Goal: Navigation & Orientation: Find specific page/section

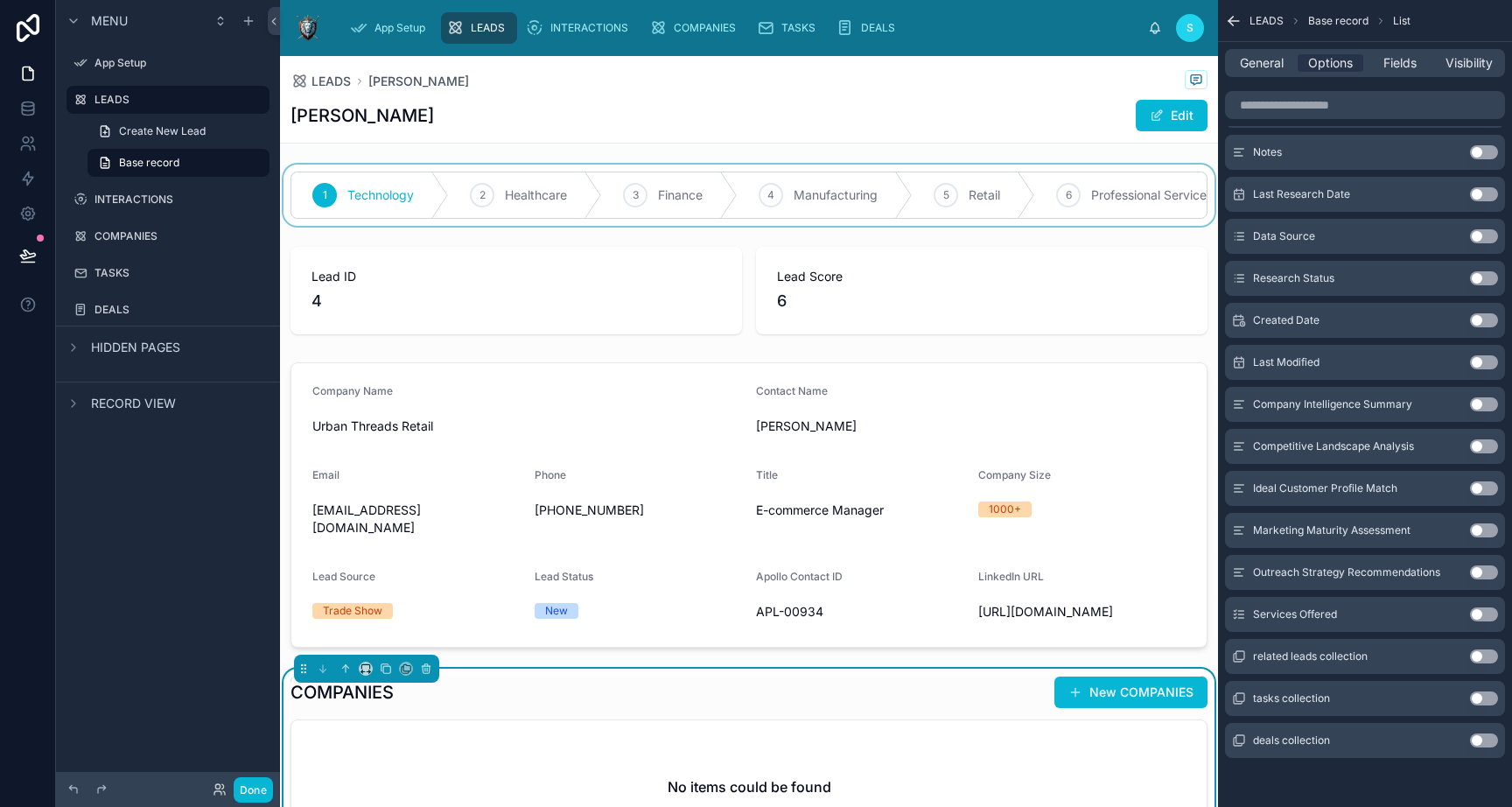
click at [532, 194] on div at bounding box center [749, 195] width 939 height 62
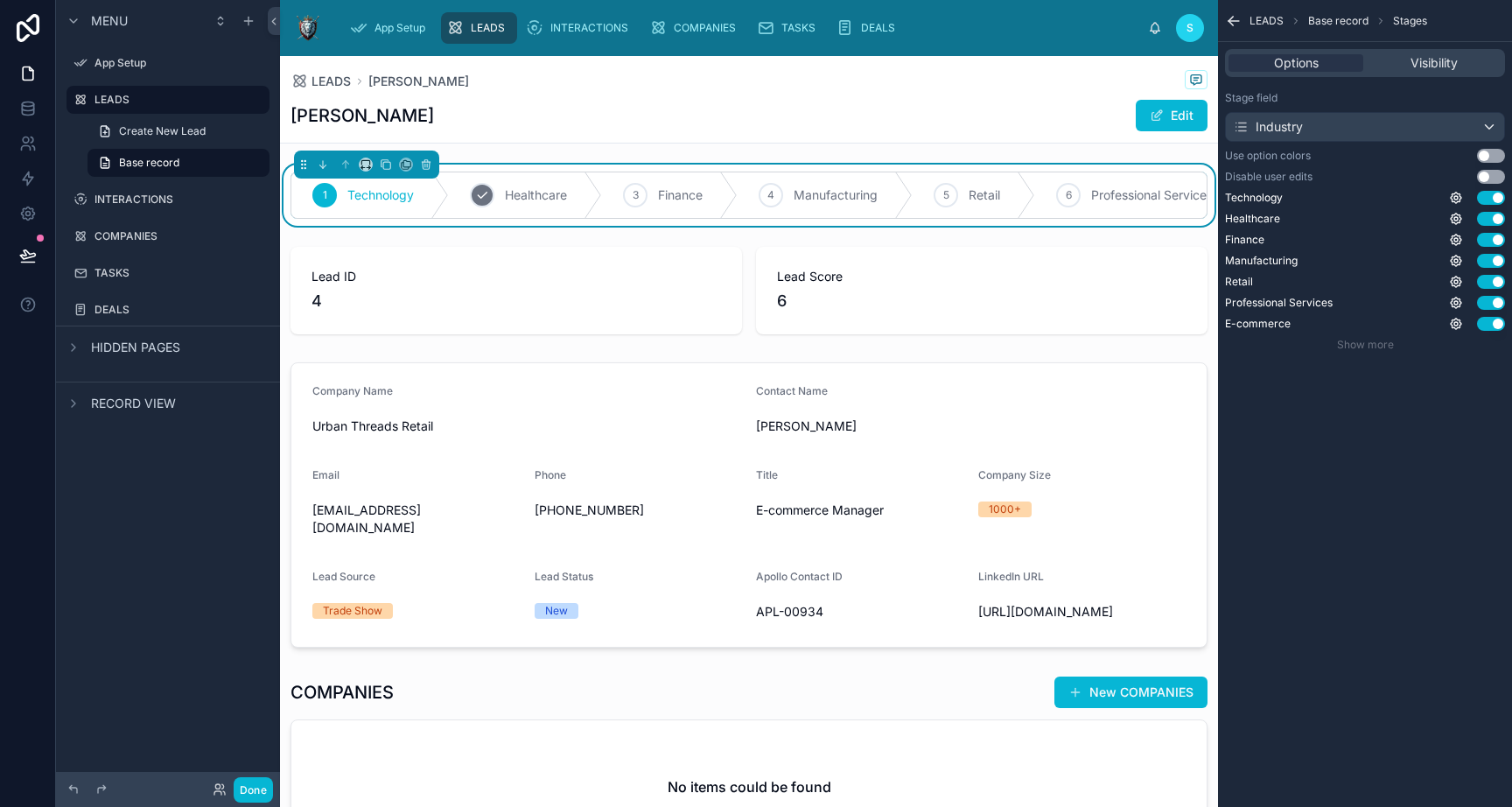
click at [542, 197] on span "Healthcare" at bounding box center [536, 195] width 62 height 18
click at [675, 205] on div "3 Finance" at bounding box center [670, 195] width 135 height 46
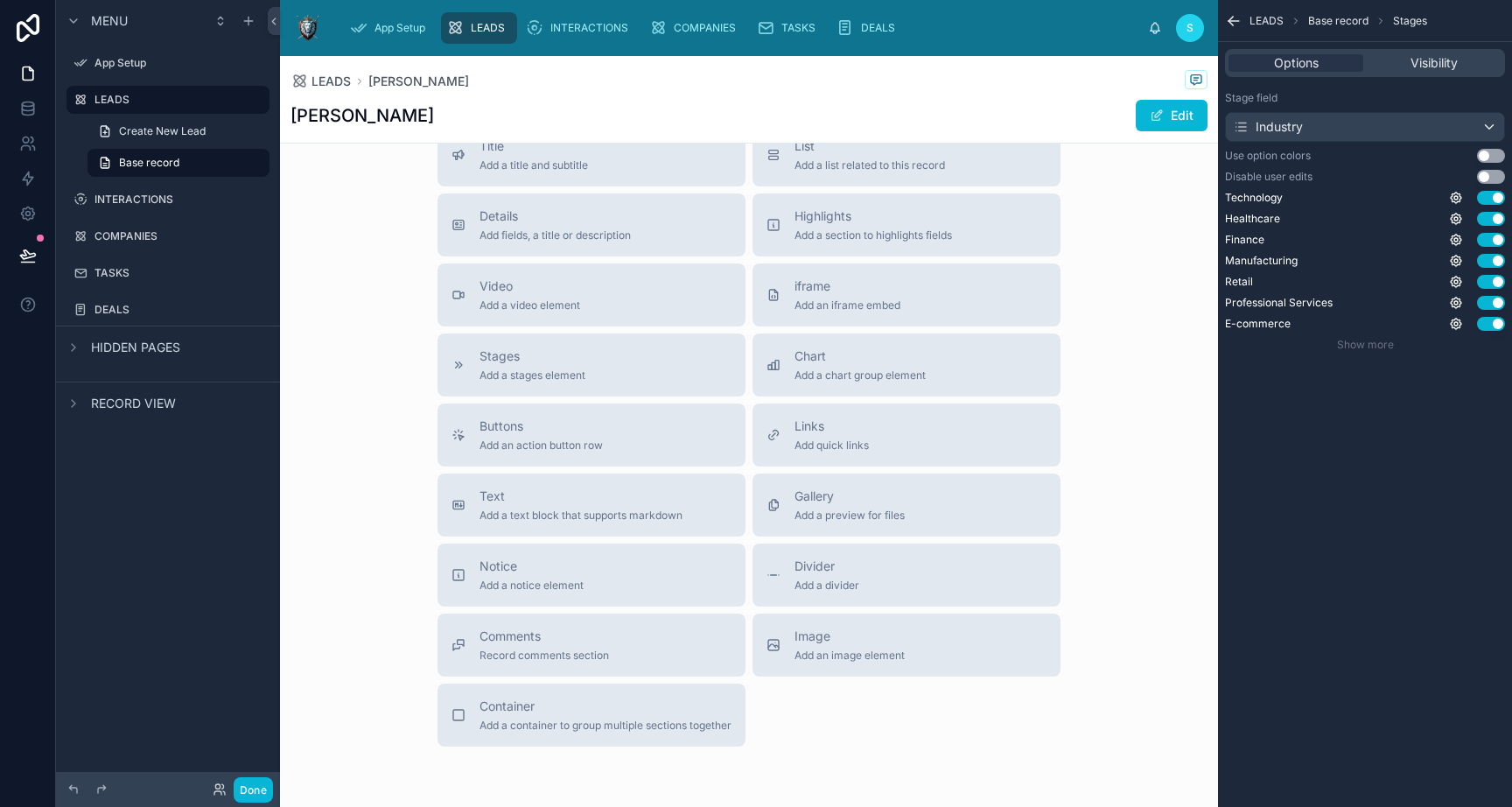
scroll to position [766, 0]
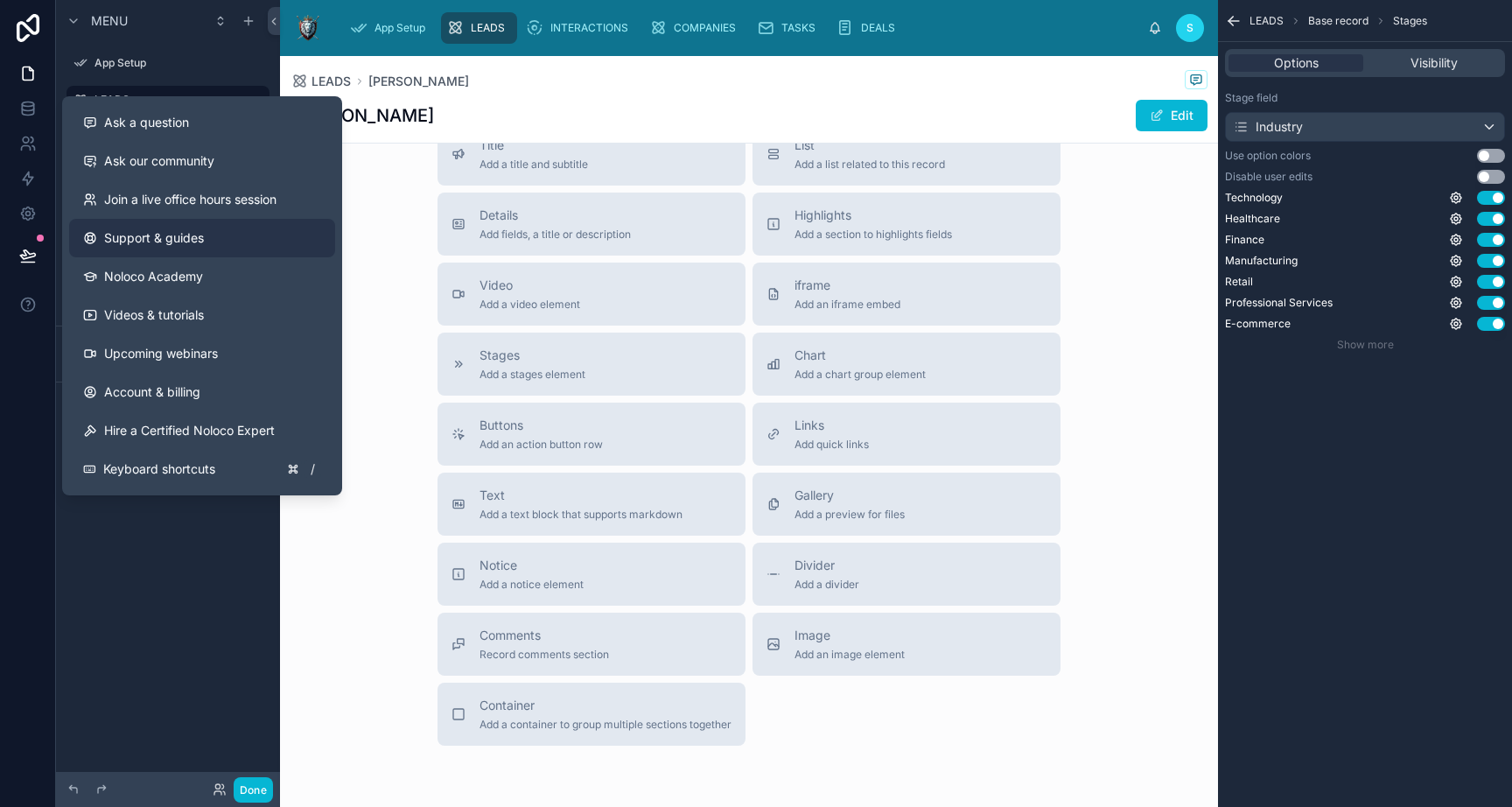
click at [173, 243] on span "Support & guides" at bounding box center [154, 238] width 100 height 18
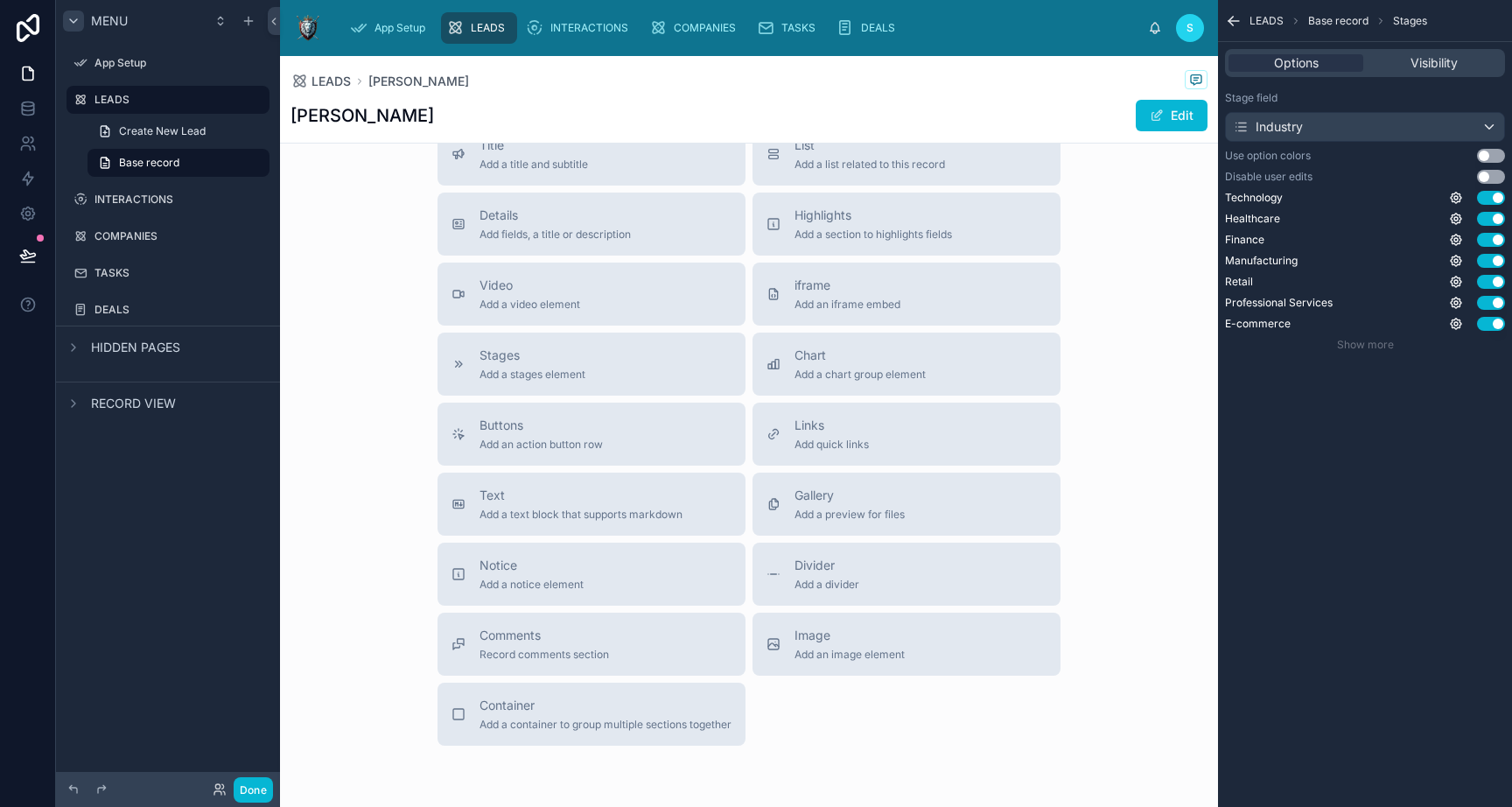
click at [81, 17] on div "scrollable content" at bounding box center [73, 21] width 21 height 21
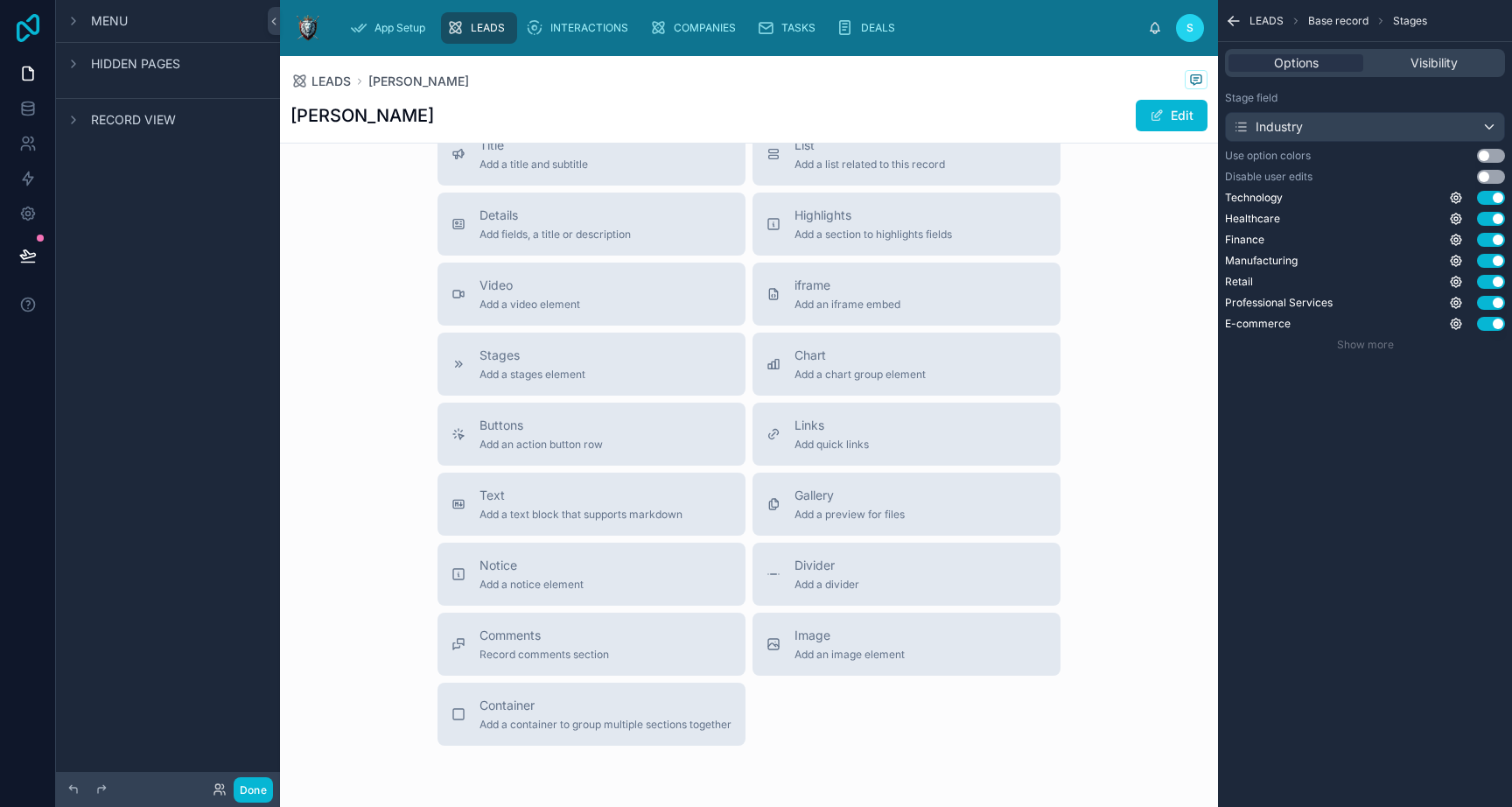
click at [22, 29] on icon at bounding box center [28, 28] width 35 height 28
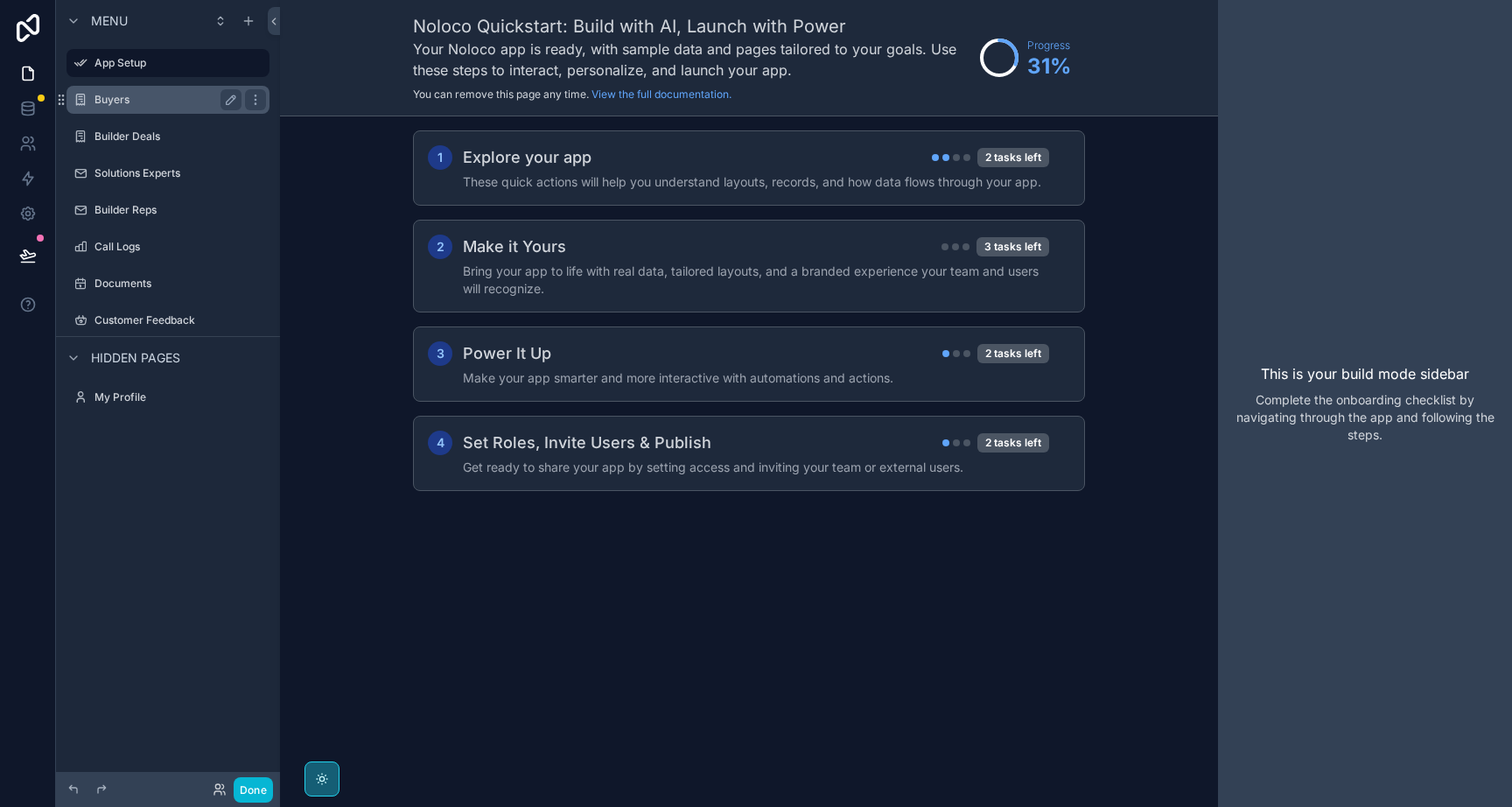
click at [126, 98] on label "Buyers" at bounding box center [164, 100] width 140 height 14
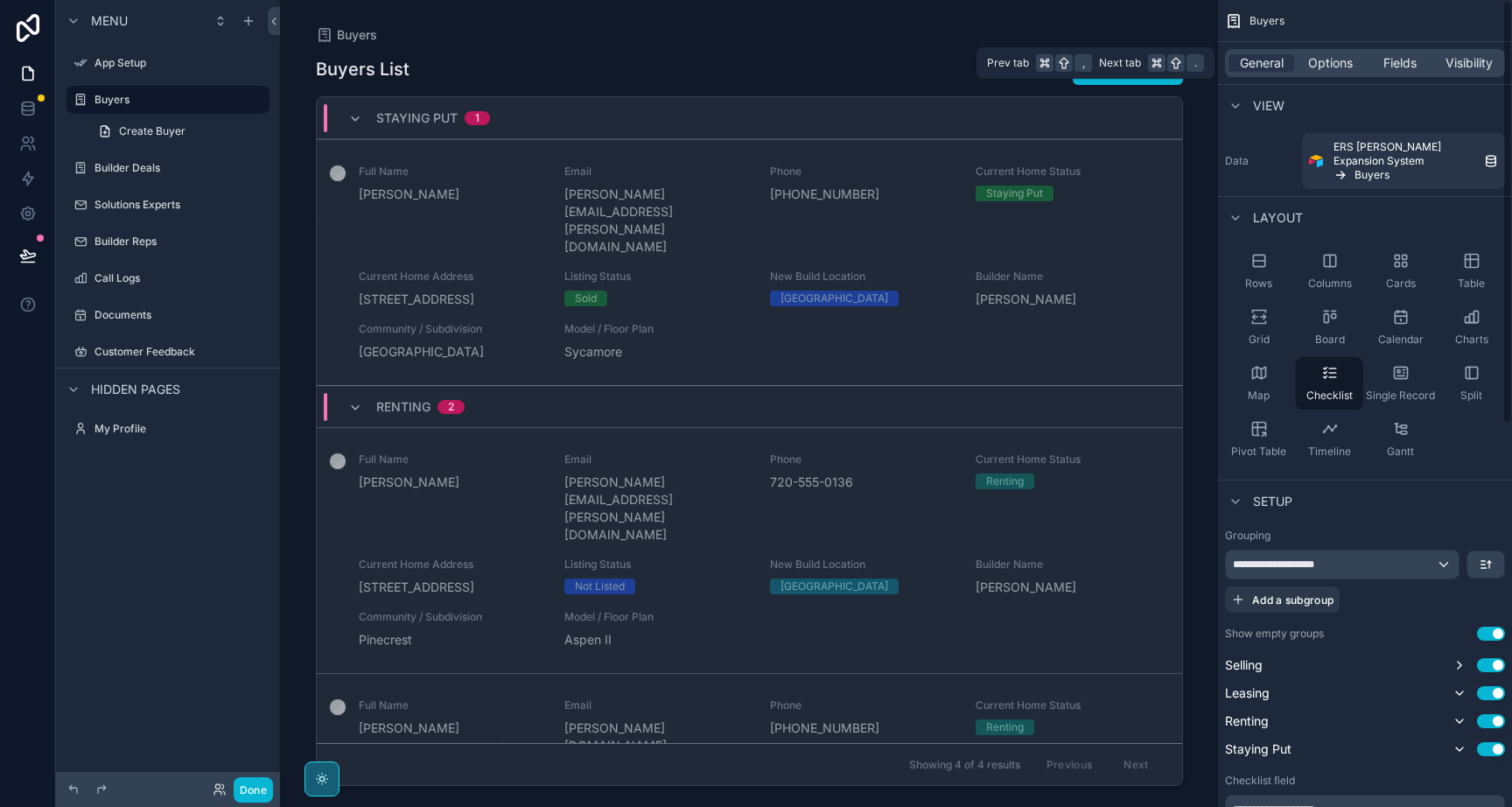
click at [1392, 74] on div "General Options Fields Visibility" at bounding box center [1365, 63] width 280 height 28
click at [1397, 63] on span "Fields" at bounding box center [1400, 64] width 33 height 18
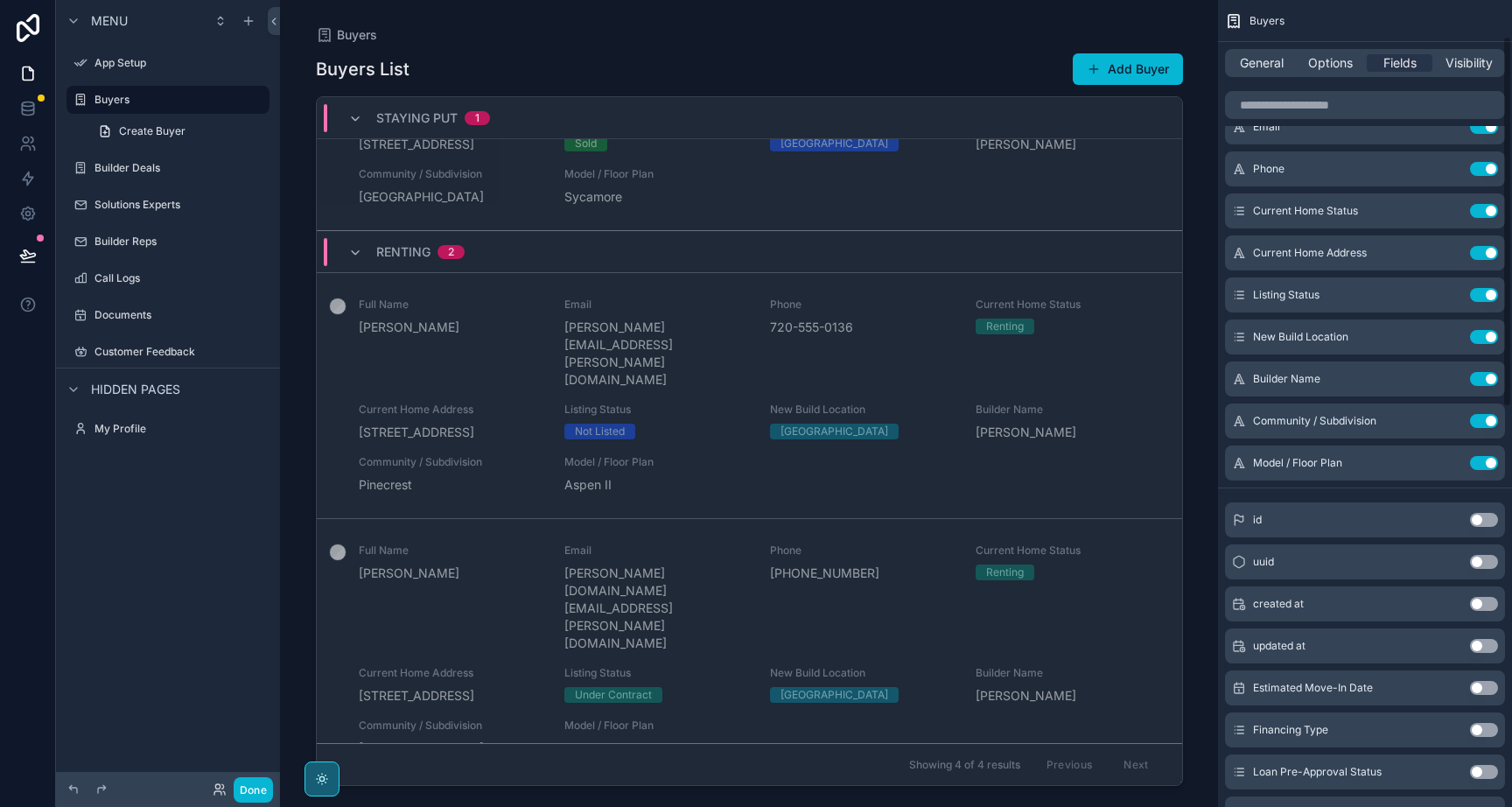
scroll to position [84, 0]
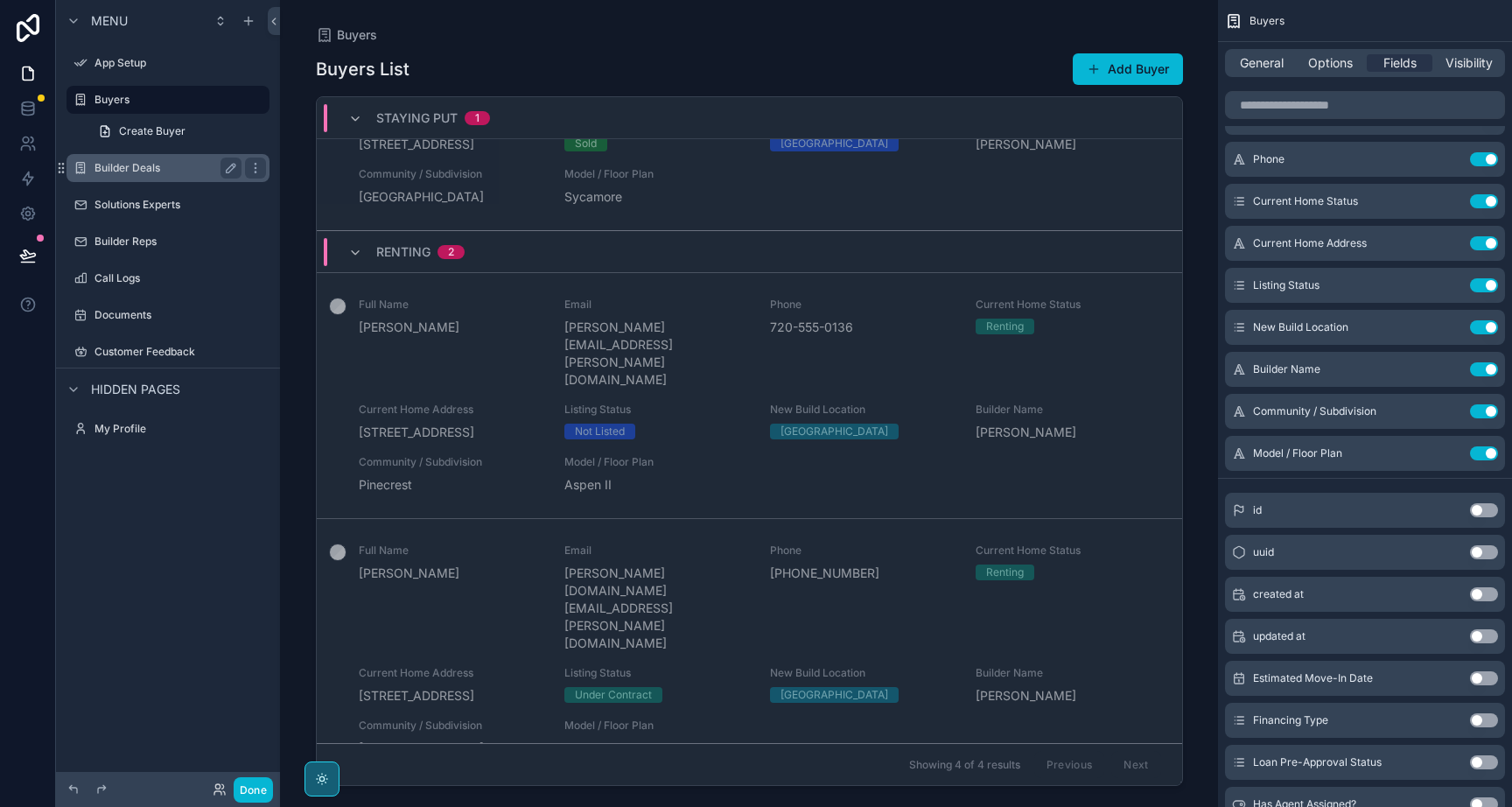
click at [129, 170] on label "Builder Deals" at bounding box center [164, 168] width 140 height 14
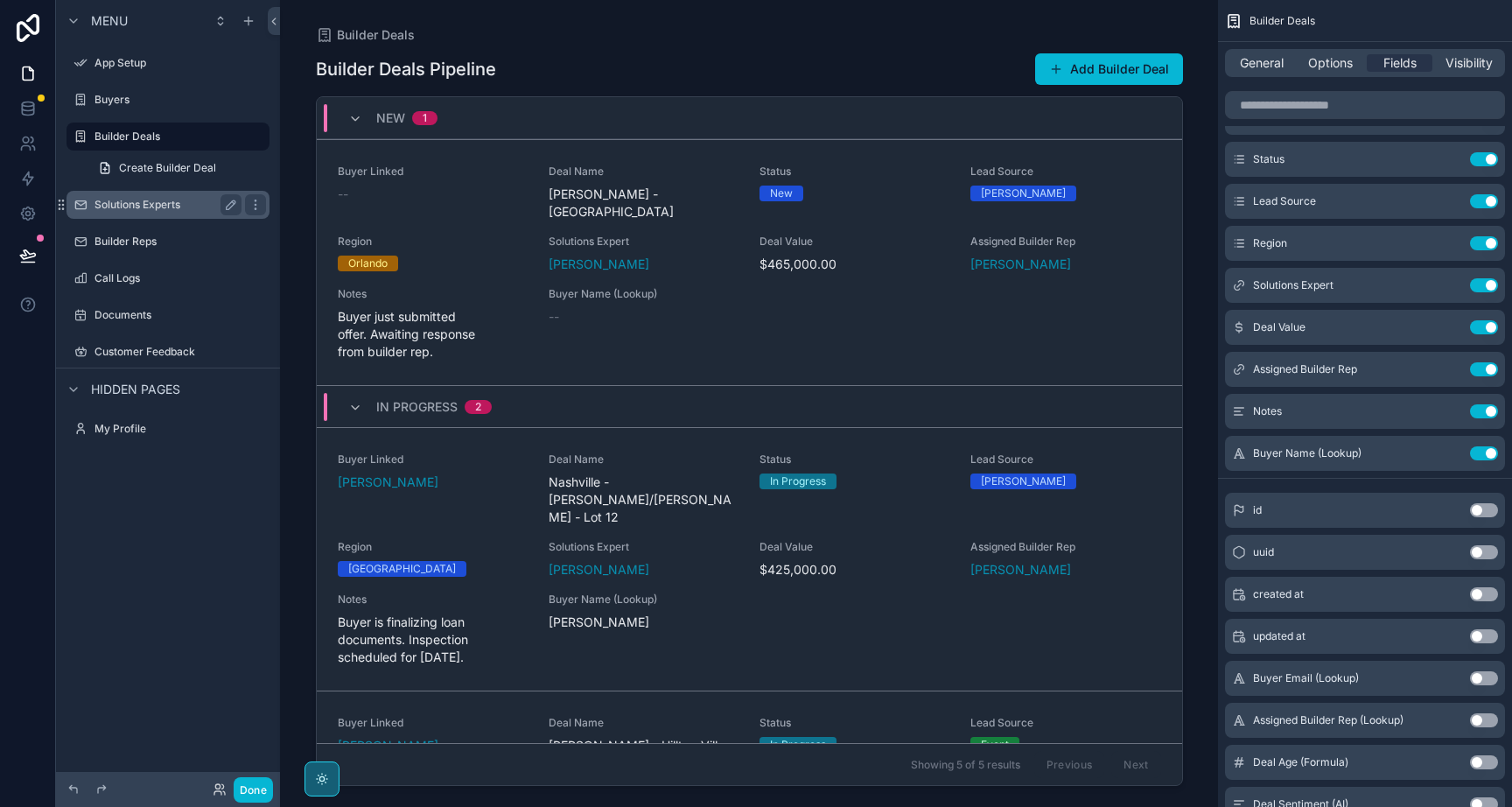
click at [136, 206] on label "Solutions Experts" at bounding box center [164, 205] width 140 height 14
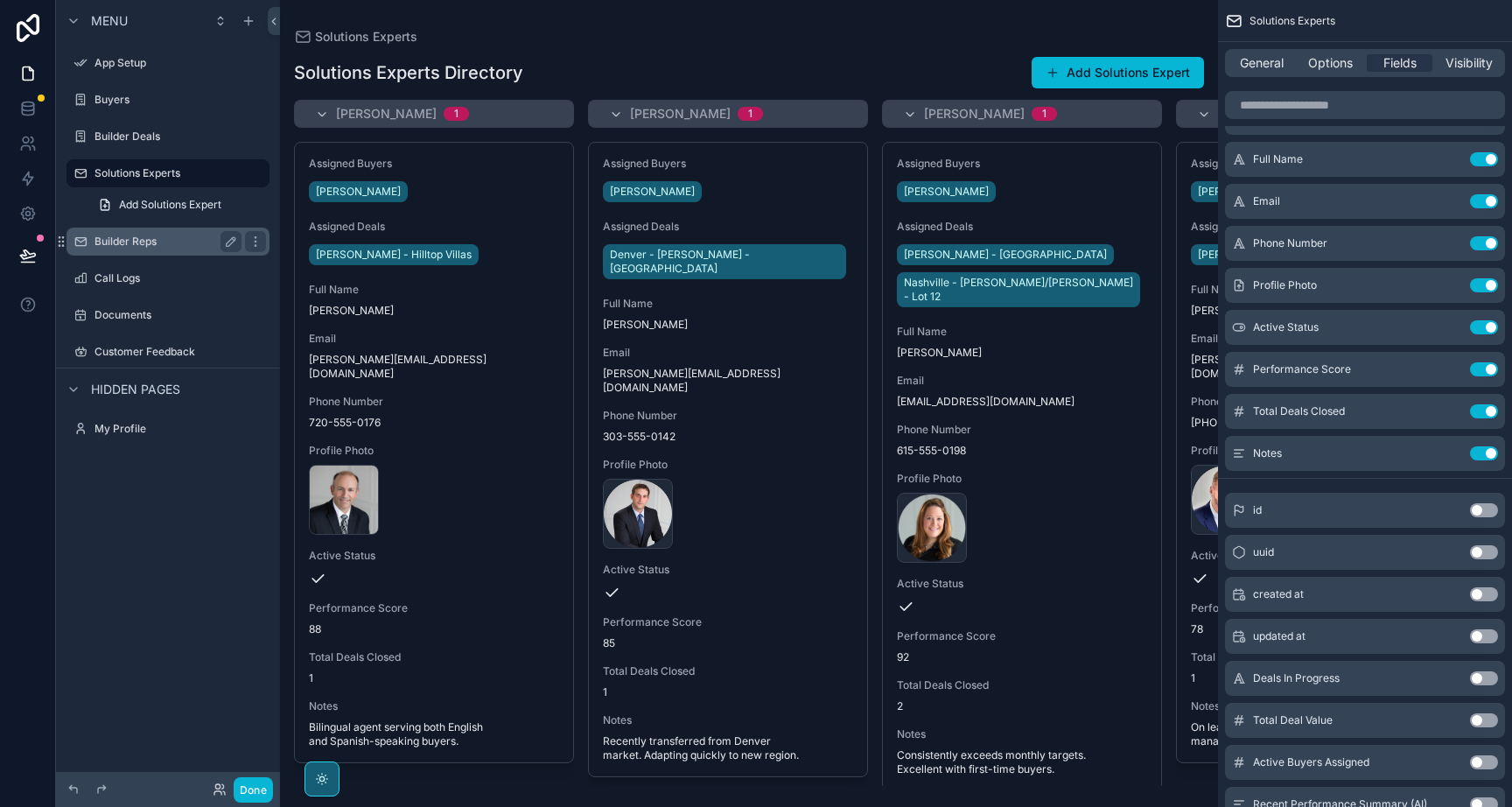
click at [126, 241] on label "Builder Reps" at bounding box center [164, 242] width 140 height 14
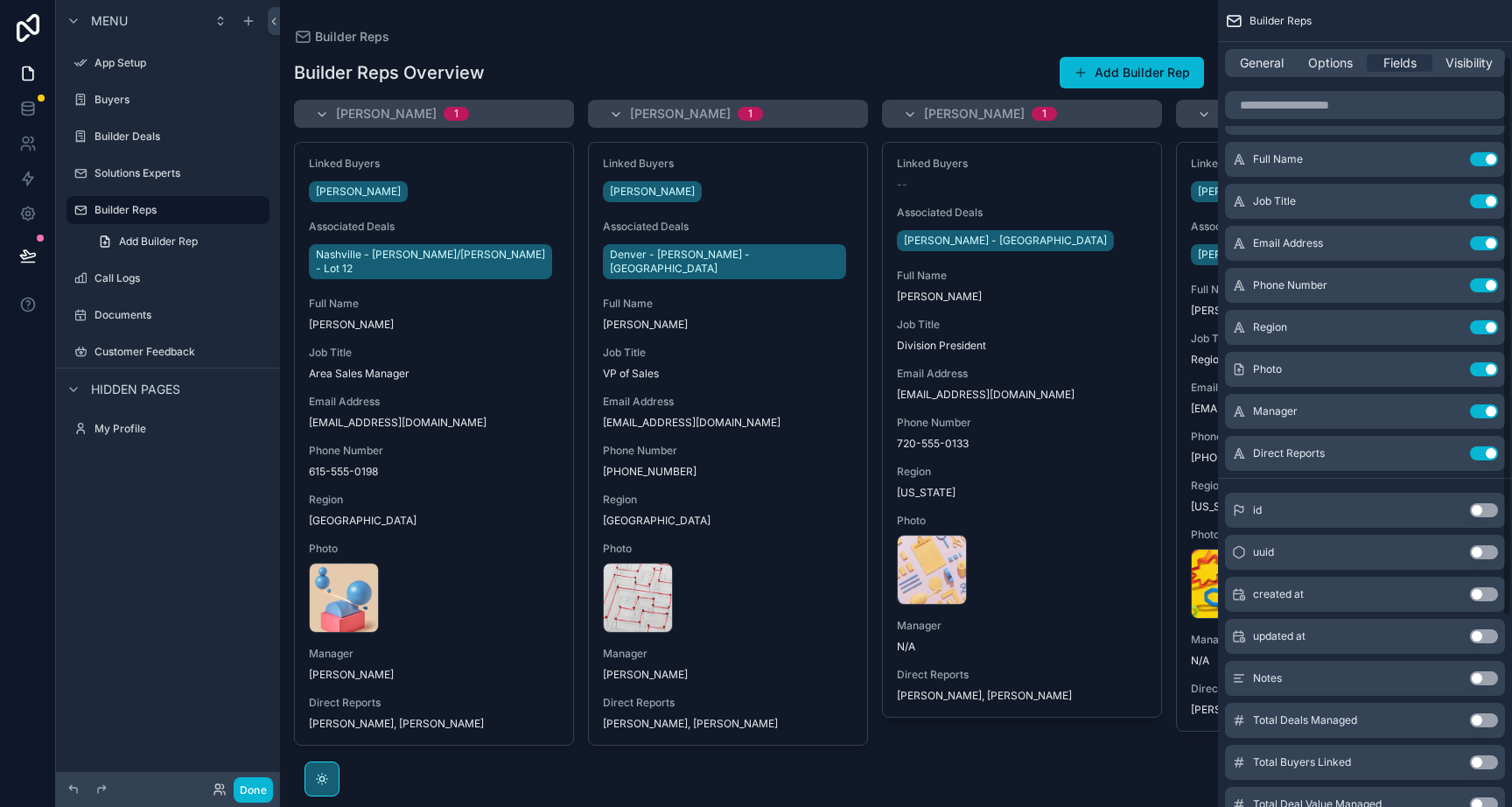
scroll to position [357, 0]
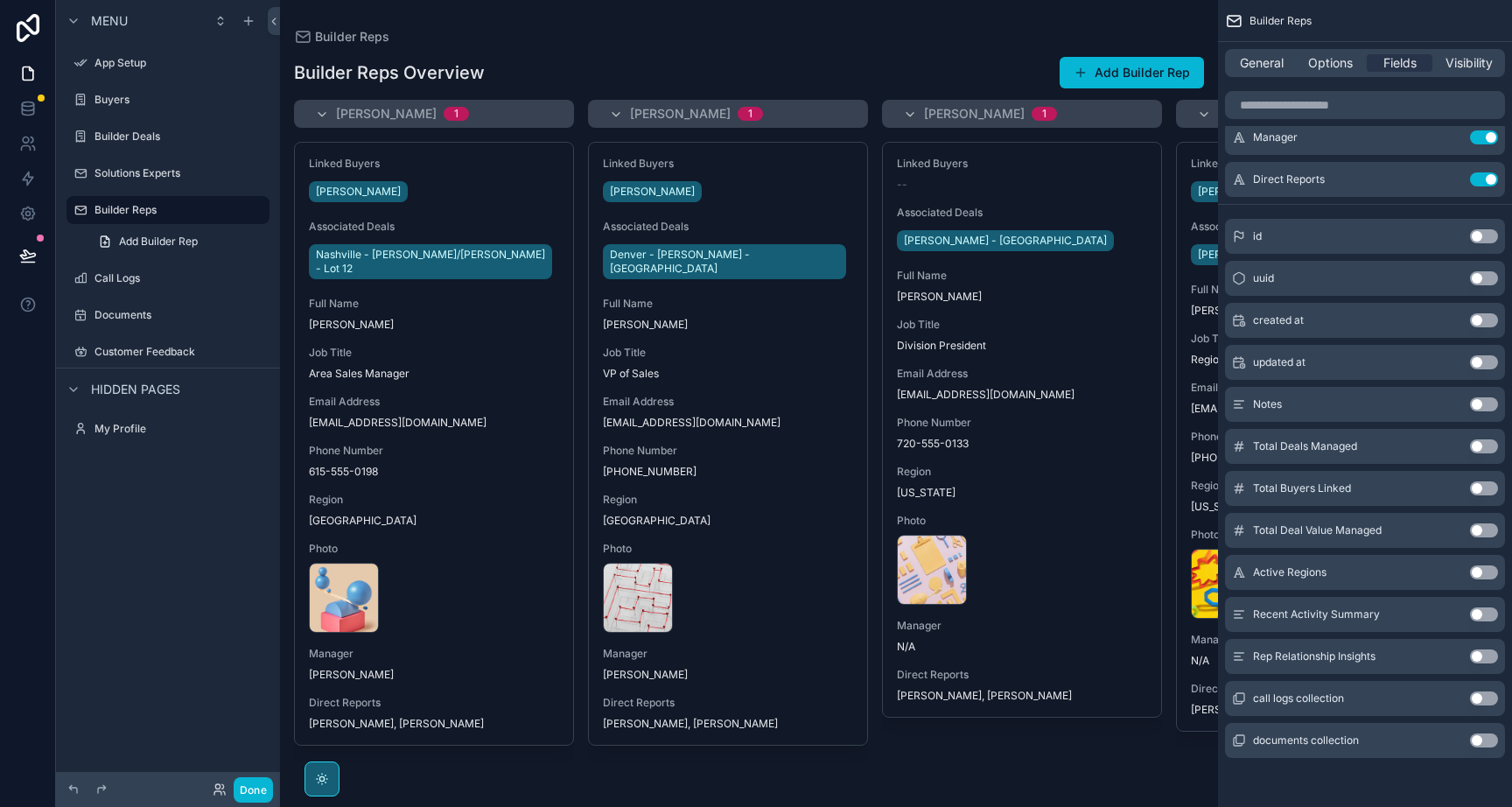
scroll to position [315, 0]
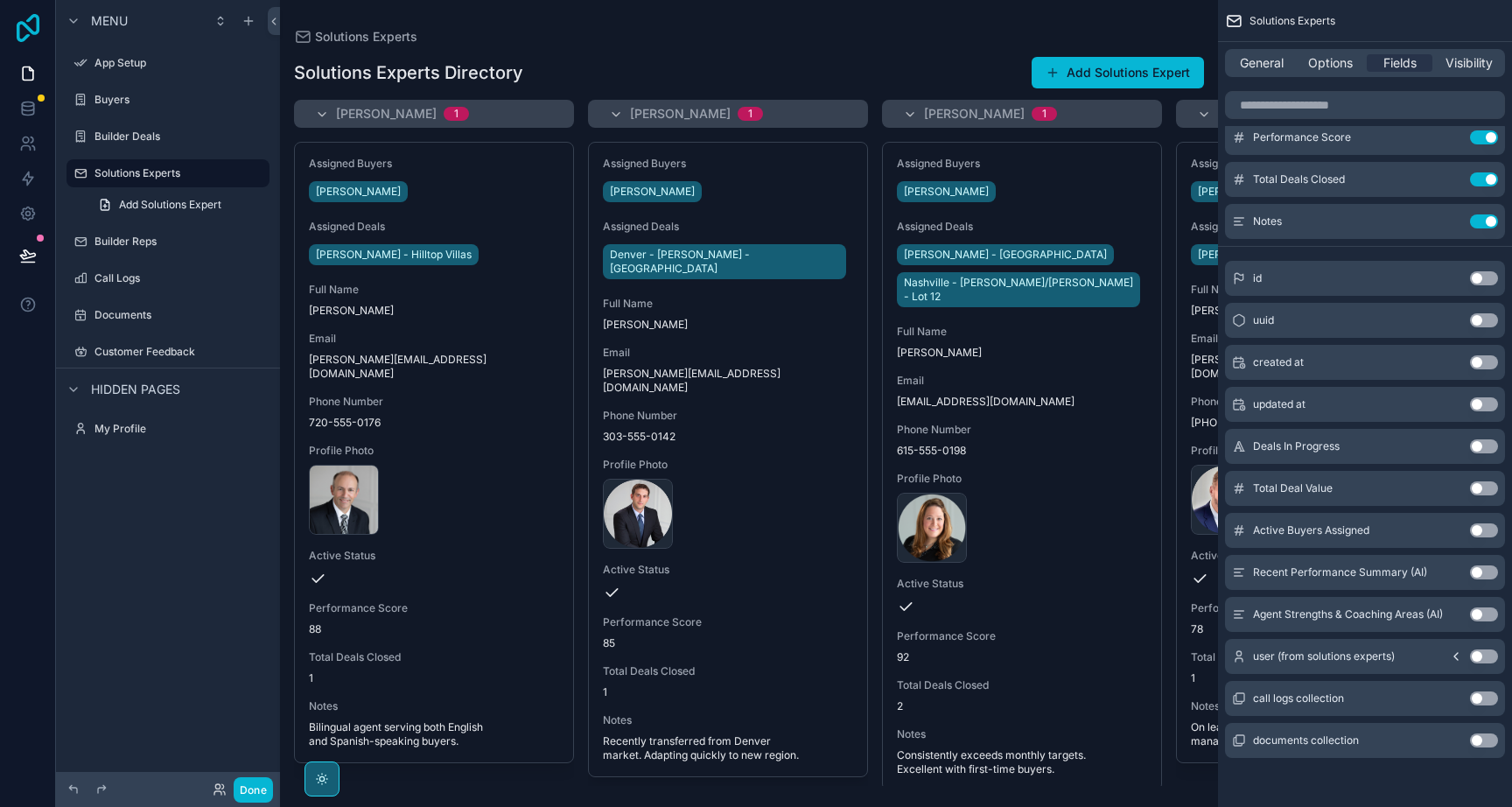
click at [24, 27] on icon at bounding box center [28, 28] width 35 height 28
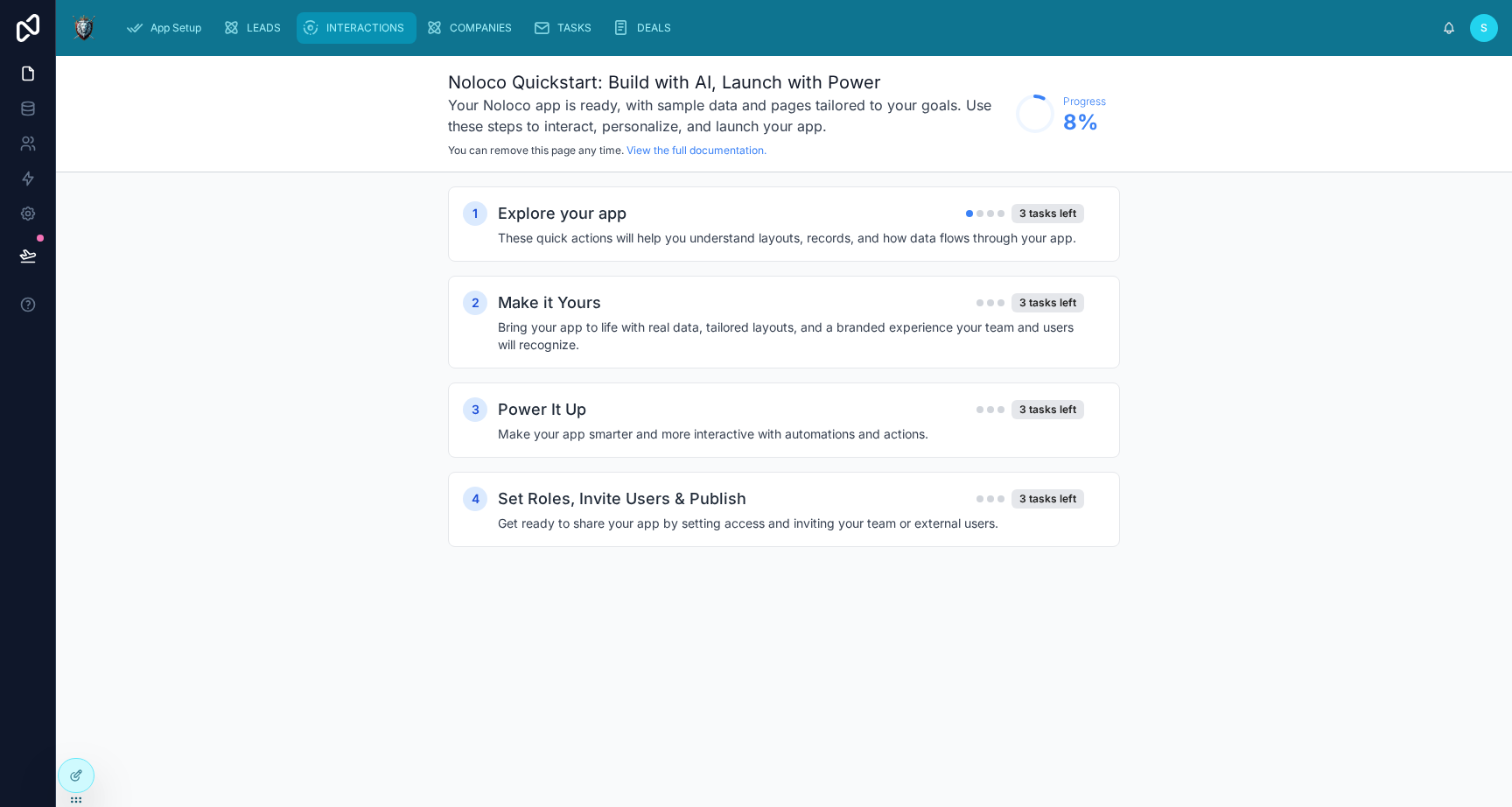
click at [366, 25] on span "INTERACTIONS" at bounding box center [365, 28] width 78 height 14
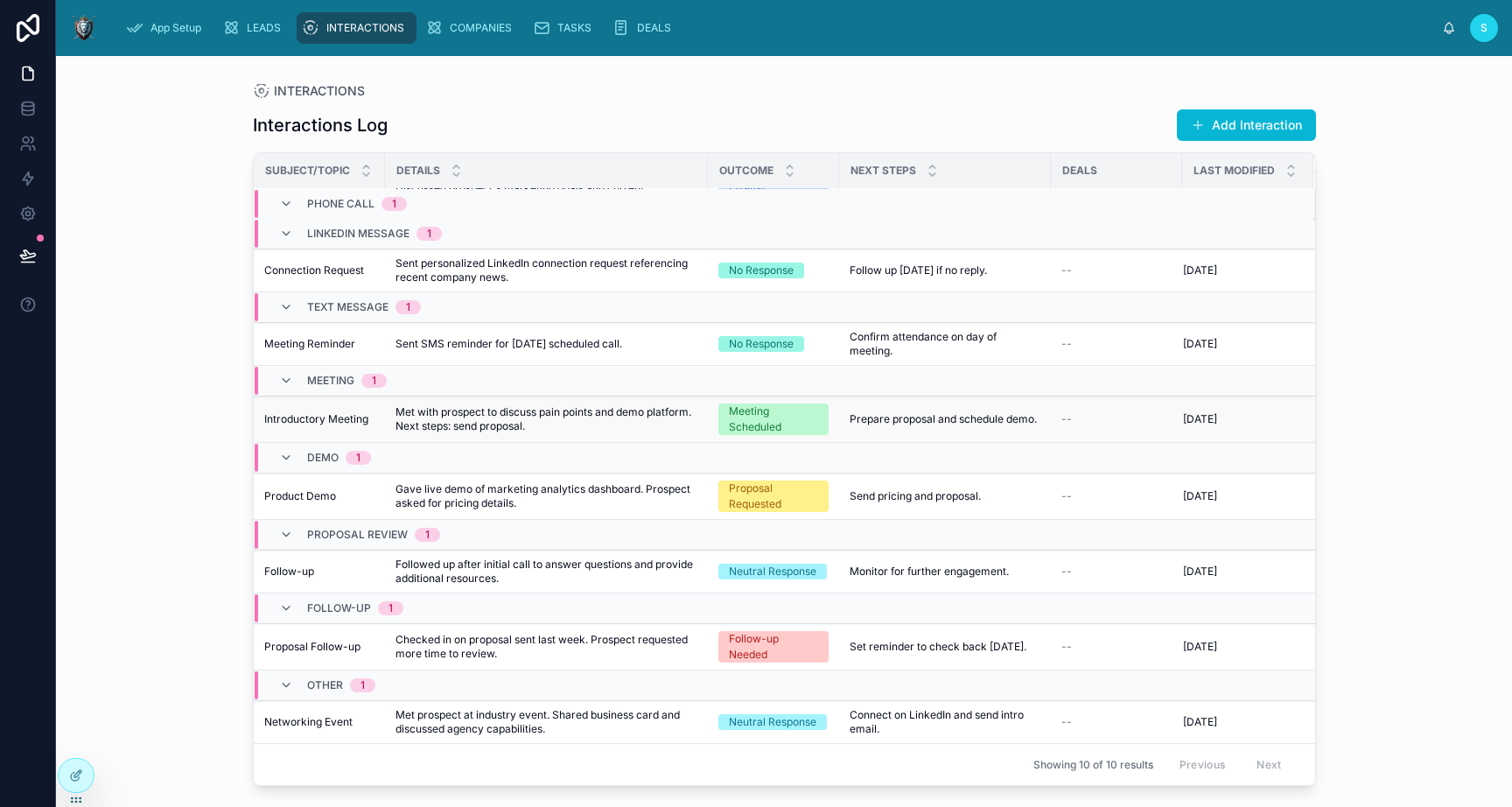
scroll to position [0, 945]
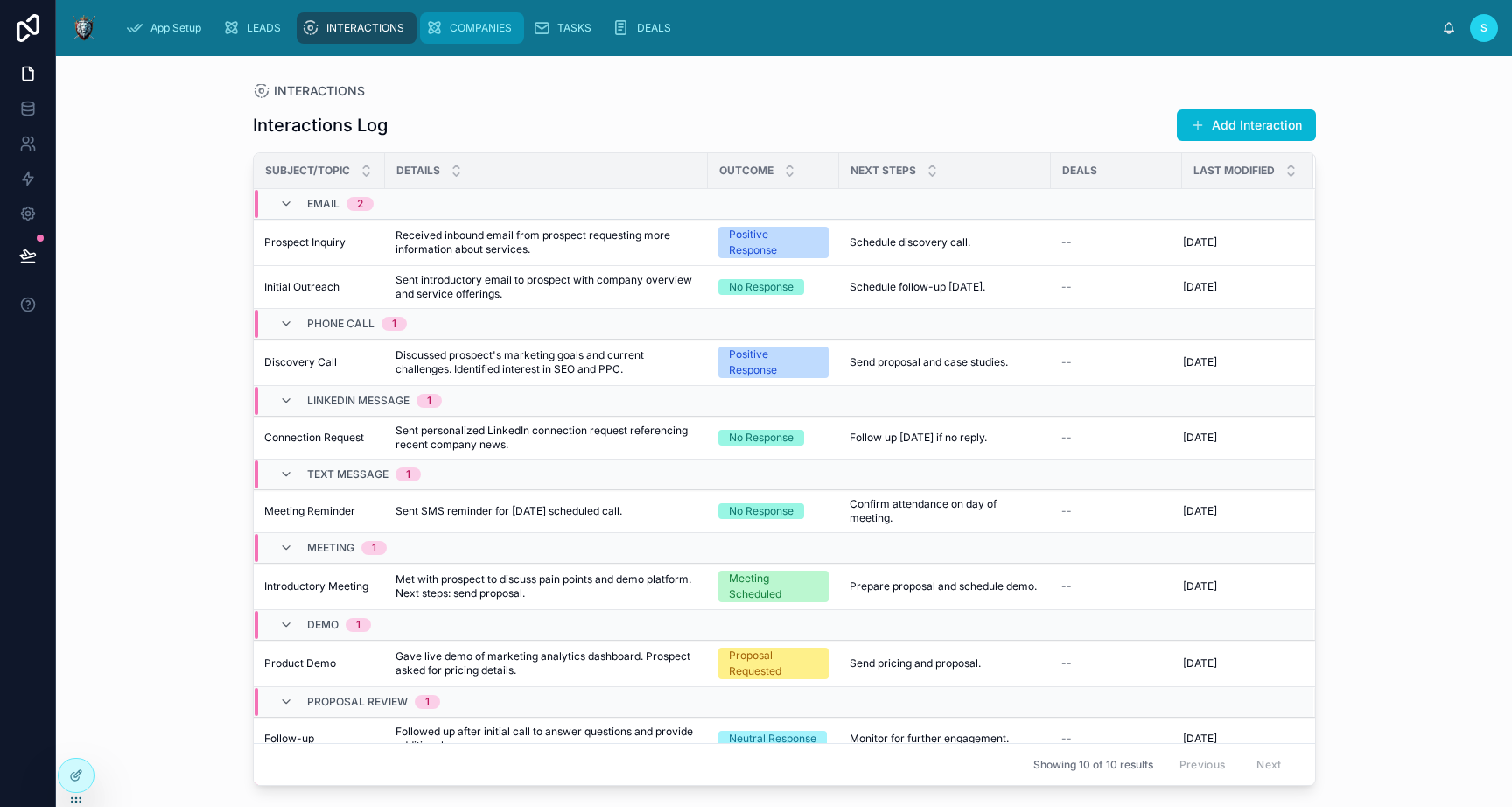
click at [478, 28] on span "COMPANIES" at bounding box center [481, 28] width 62 height 14
